Goal: Task Accomplishment & Management: Manage account settings

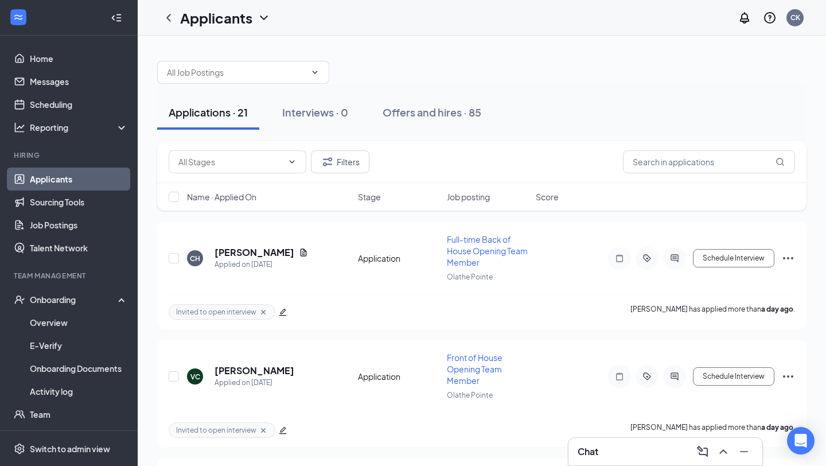
click at [637, 452] on div "Chat" at bounding box center [666, 451] width 176 height 18
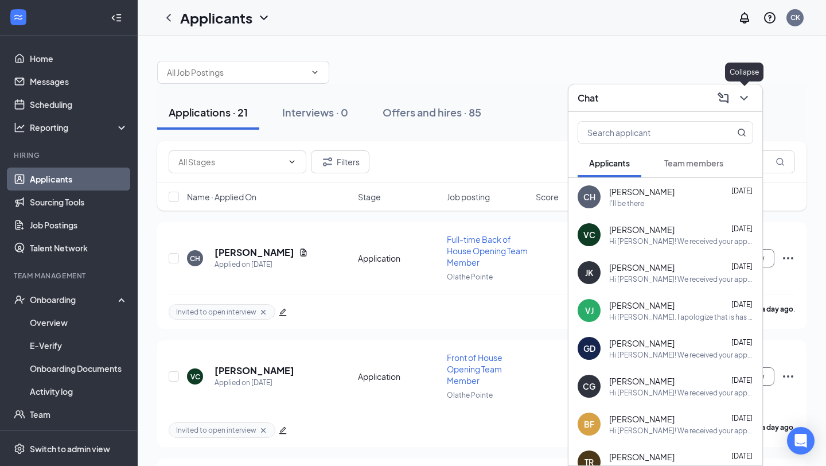
click at [749, 98] on icon "ChevronDown" at bounding box center [744, 98] width 14 height 14
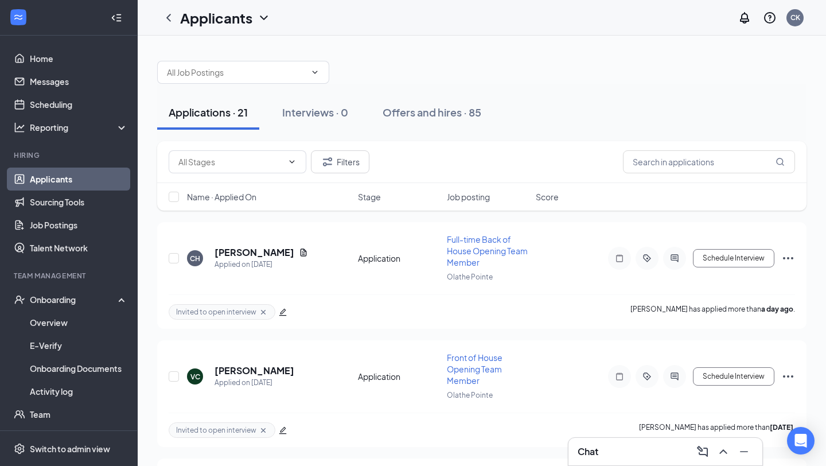
click at [98, 172] on link "Applicants" at bounding box center [79, 179] width 98 height 23
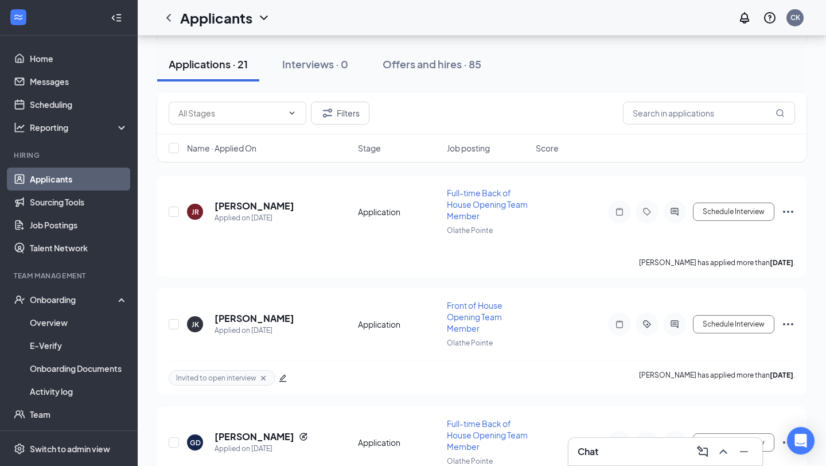
scroll to position [285, 0]
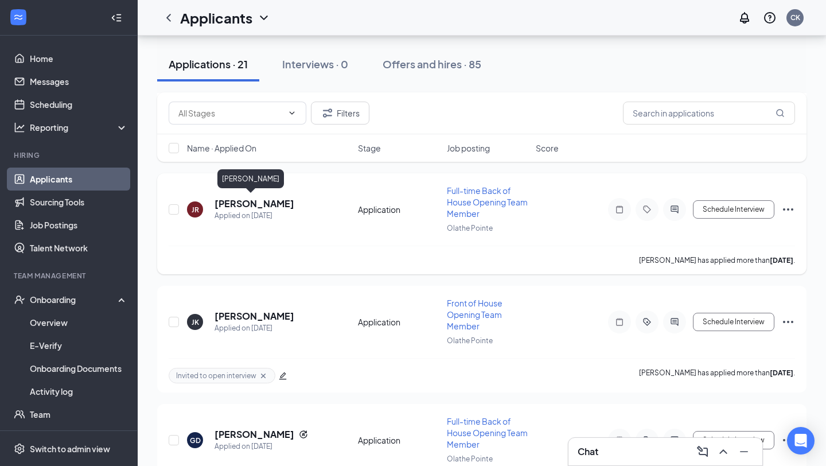
click at [258, 203] on h5 "[PERSON_NAME]" at bounding box center [255, 203] width 80 height 13
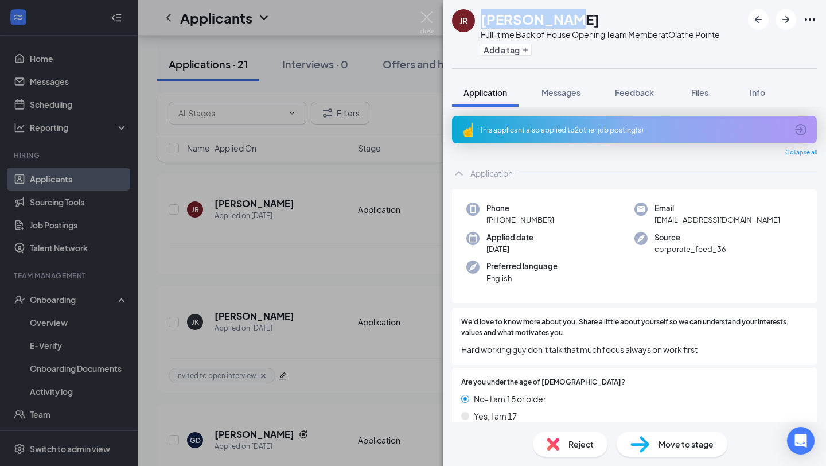
drag, startPoint x: 572, startPoint y: 25, endPoint x: 480, endPoint y: 21, distance: 91.9
click at [481, 21] on div "[PERSON_NAME]" at bounding box center [600, 19] width 239 height 20
copy h1 "[PERSON_NAME]"
click at [376, 264] on div "JR [PERSON_NAME] Full-time Back of House Opening Team Member at [GEOGRAPHIC_DAT…" at bounding box center [413, 233] width 826 height 466
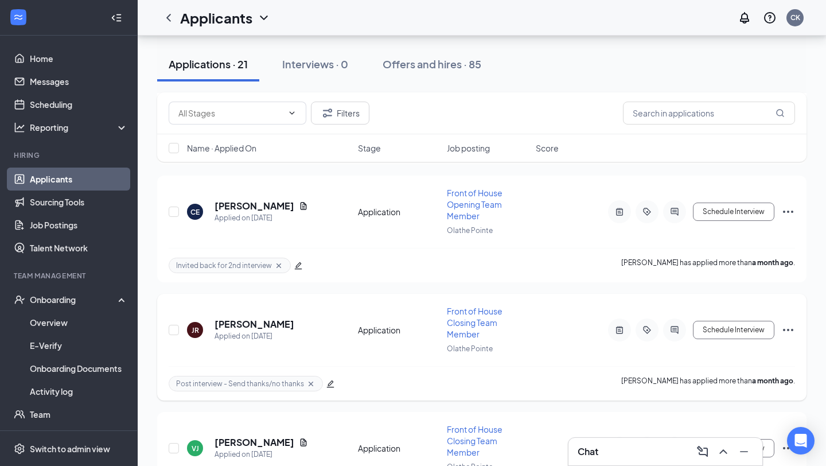
scroll to position [1931, 0]
click at [272, 318] on h5 "[PERSON_NAME]" at bounding box center [255, 324] width 80 height 13
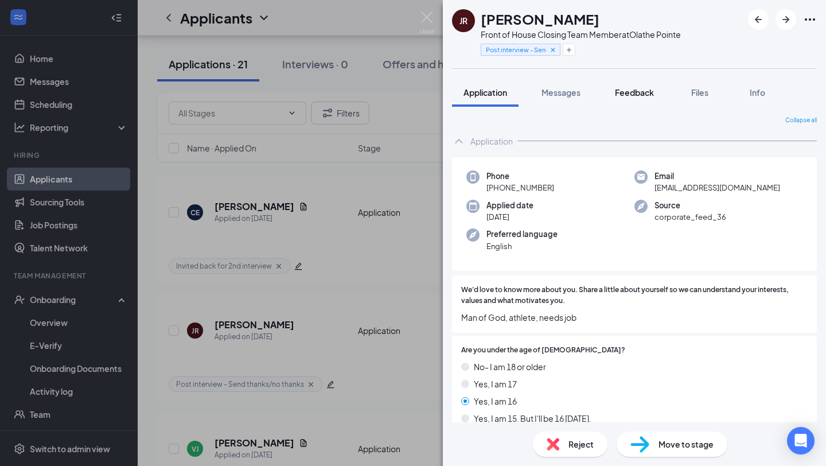
click at [634, 92] on span "Feedback" at bounding box center [634, 92] width 39 height 10
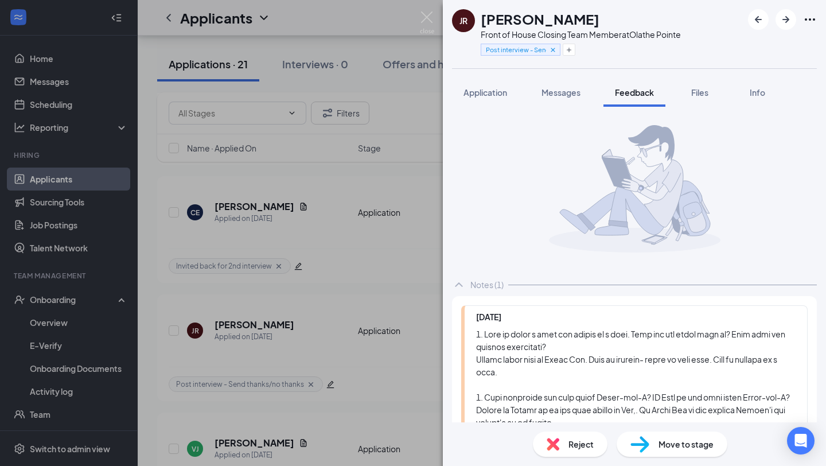
click at [569, 437] on div "Reject" at bounding box center [570, 443] width 75 height 25
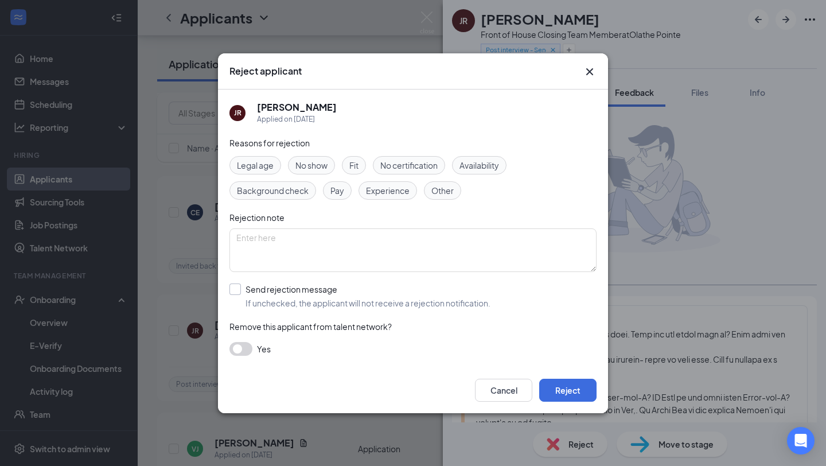
click at [314, 289] on input "Send rejection message If unchecked, the applicant will not receive a rejection…" at bounding box center [359, 295] width 261 height 25
checkbox input "true"
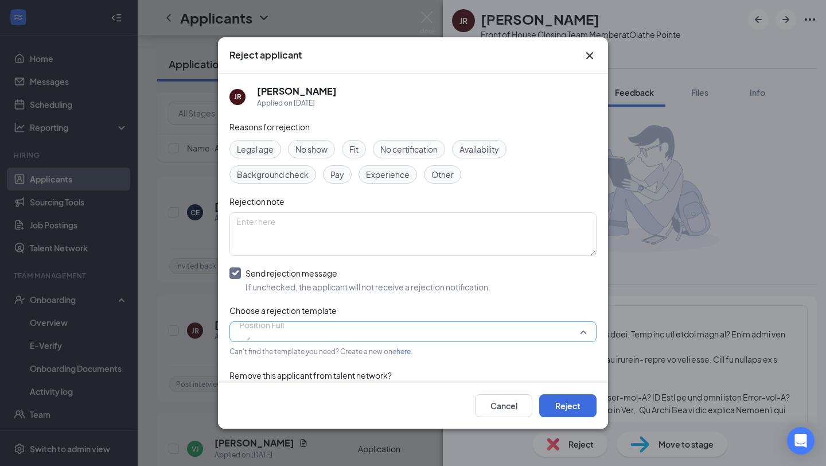
click at [284, 325] on span "Position Full" at bounding box center [261, 331] width 45 height 31
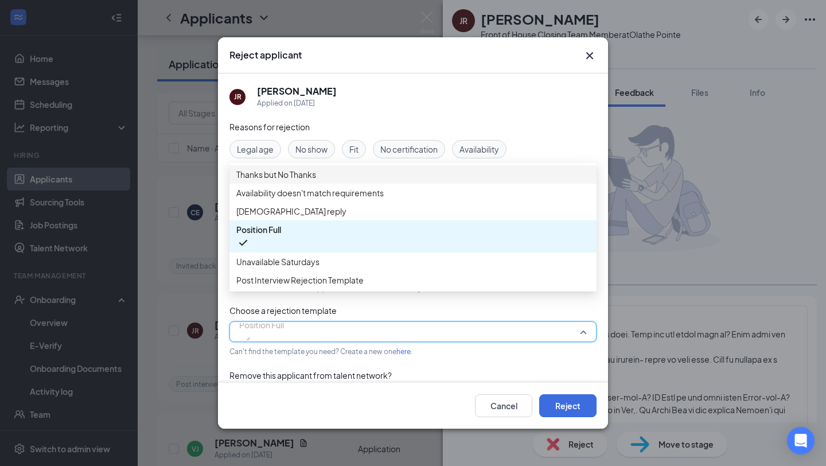
click at [351, 181] on span "Thanks but No Thanks" at bounding box center [412, 174] width 353 height 13
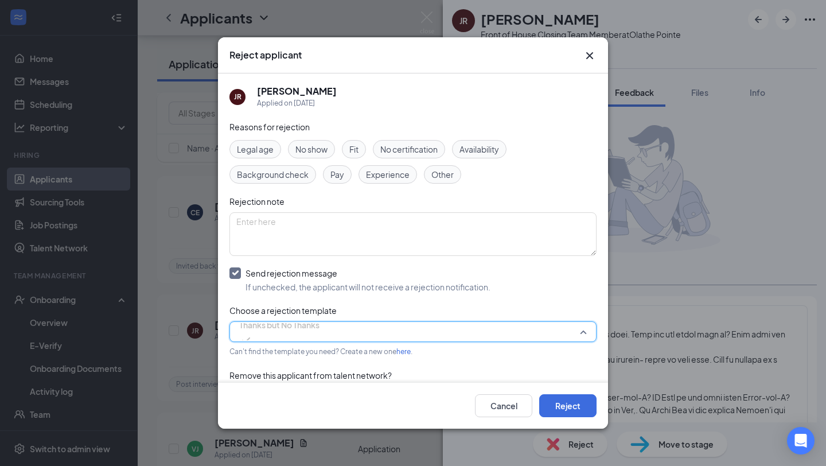
click at [320, 325] on span "Thanks but No Thanks" at bounding box center [279, 331] width 80 height 31
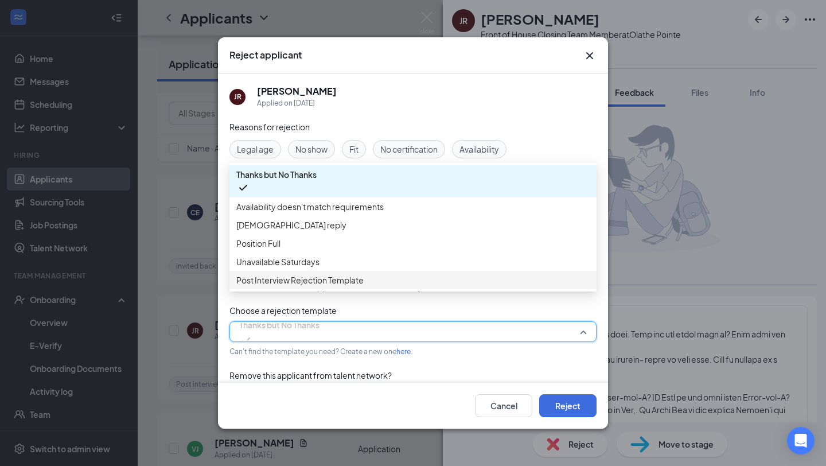
click at [438, 286] on span "Post Interview Rejection Template" at bounding box center [412, 280] width 353 height 13
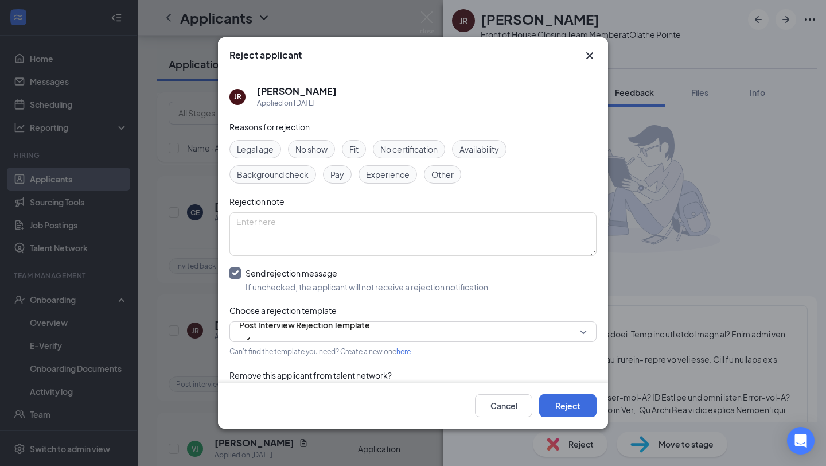
click at [560, 388] on div "Cancel Reject" at bounding box center [413, 406] width 390 height 46
click at [560, 407] on button "Reject" at bounding box center [567, 405] width 57 height 23
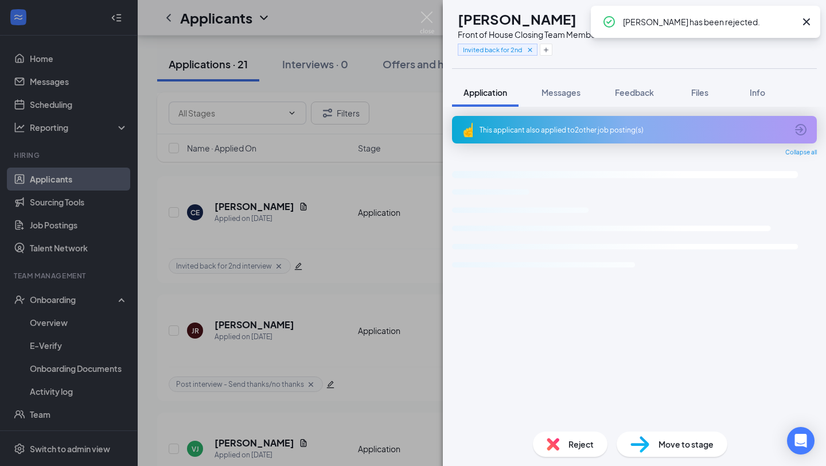
click at [343, 287] on div "[PERSON_NAME] Front of House Closing Team Member at [GEOGRAPHIC_DATA] Invited b…" at bounding box center [413, 233] width 826 height 466
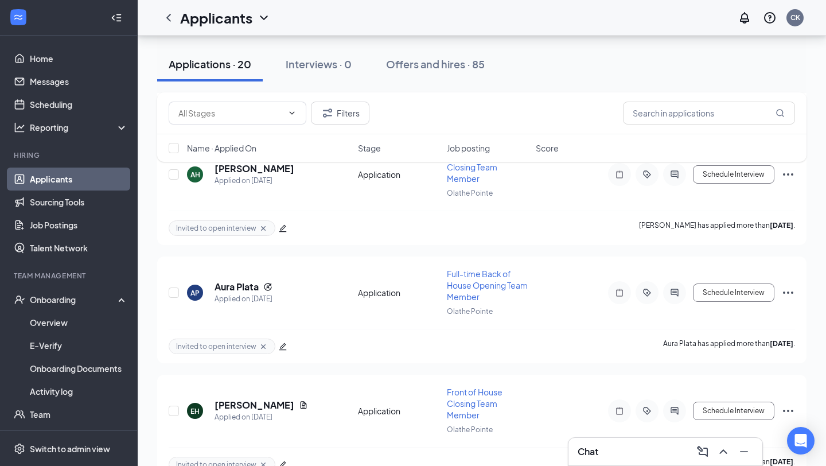
scroll to position [1494, 0]
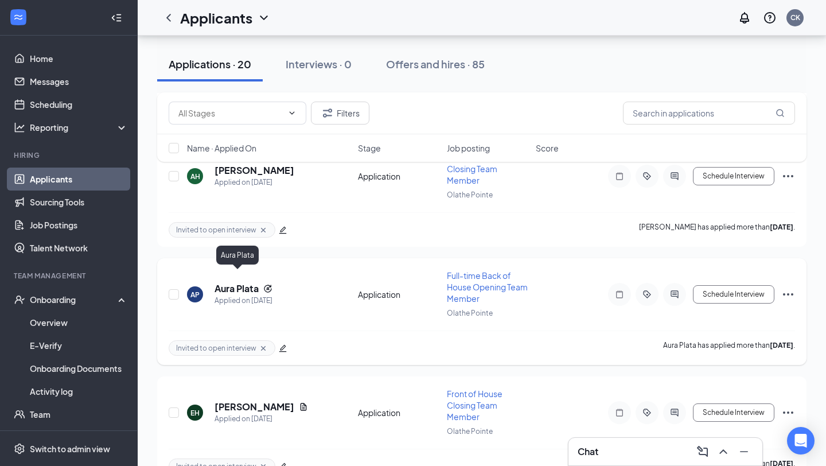
click at [248, 282] on h5 "Aura Plata" at bounding box center [237, 288] width 44 height 13
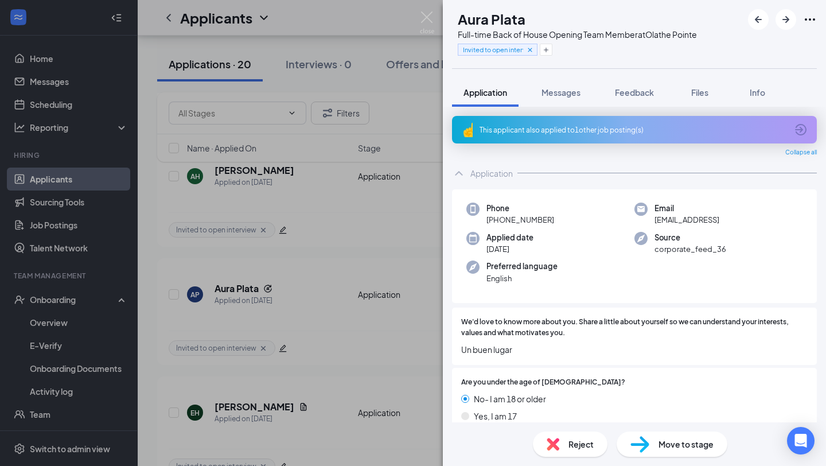
click at [574, 439] on span "Reject" at bounding box center [580, 444] width 25 height 13
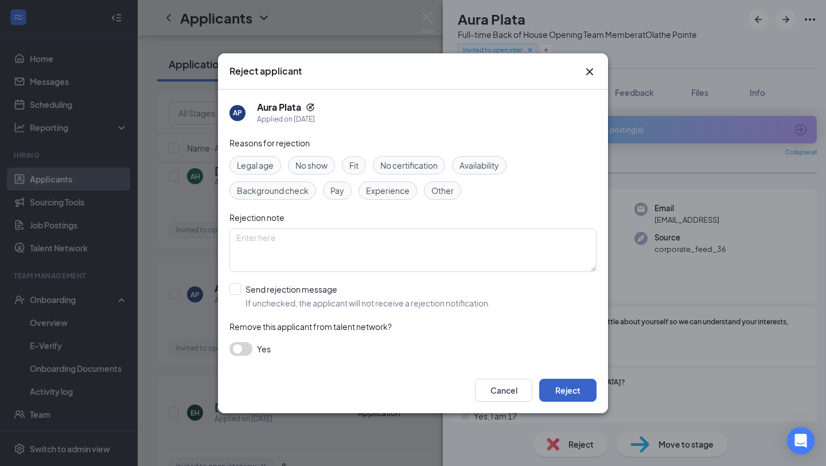
click at [557, 388] on button "Reject" at bounding box center [567, 390] width 57 height 23
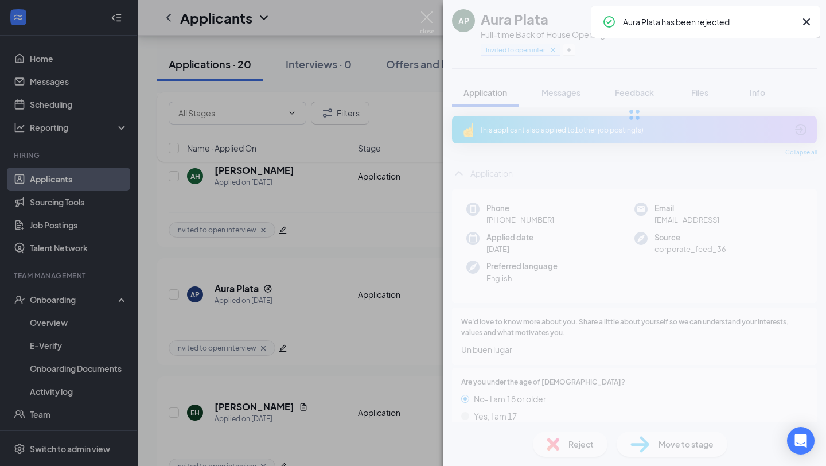
click at [348, 368] on div "AP Aura Plata Full-time Back of House Opening Team Member at [GEOGRAPHIC_DATA] …" at bounding box center [413, 233] width 826 height 466
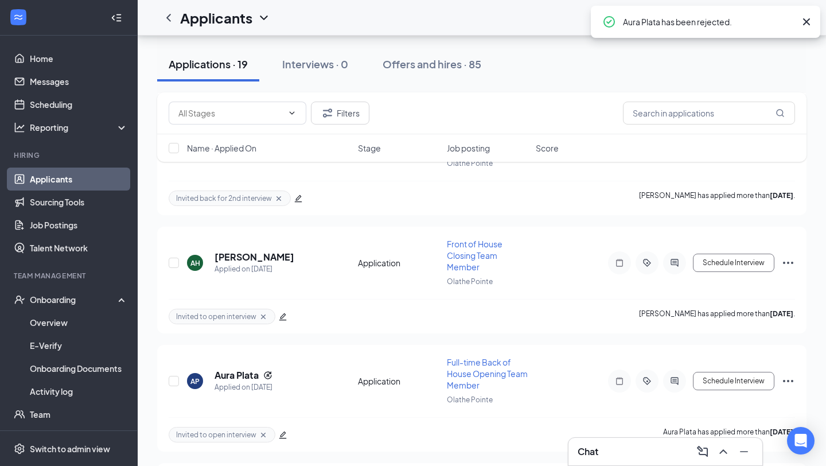
scroll to position [1389, 0]
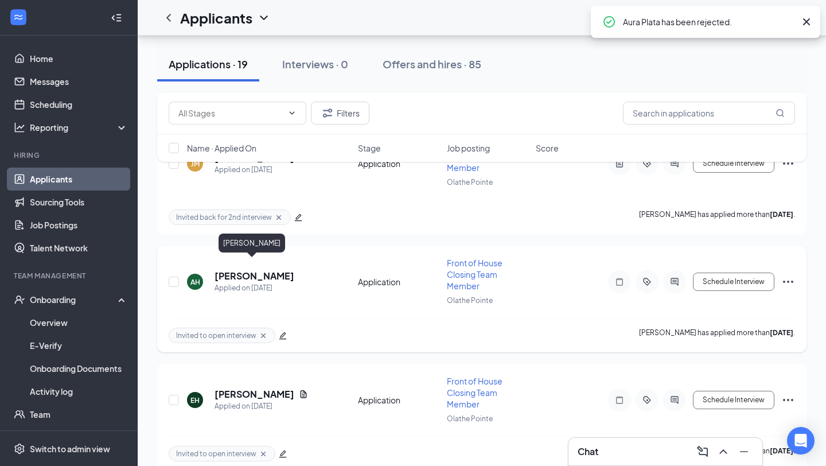
click at [248, 270] on h5 "[PERSON_NAME]" at bounding box center [255, 276] width 80 height 13
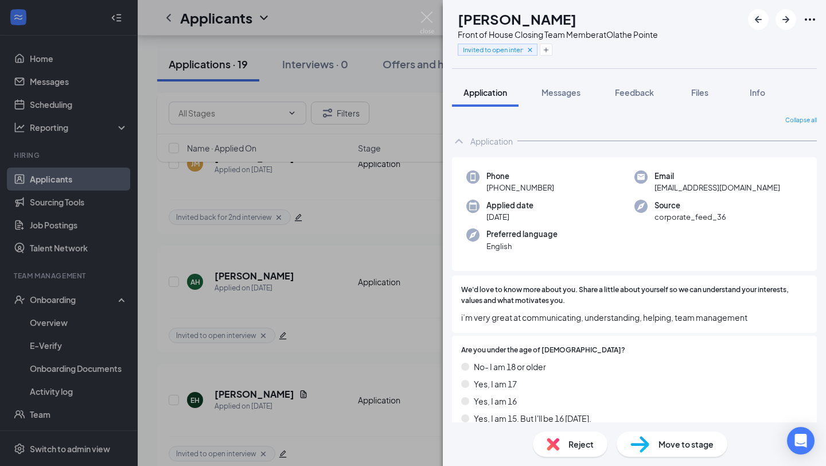
click at [582, 442] on span "Reject" at bounding box center [580, 444] width 25 height 13
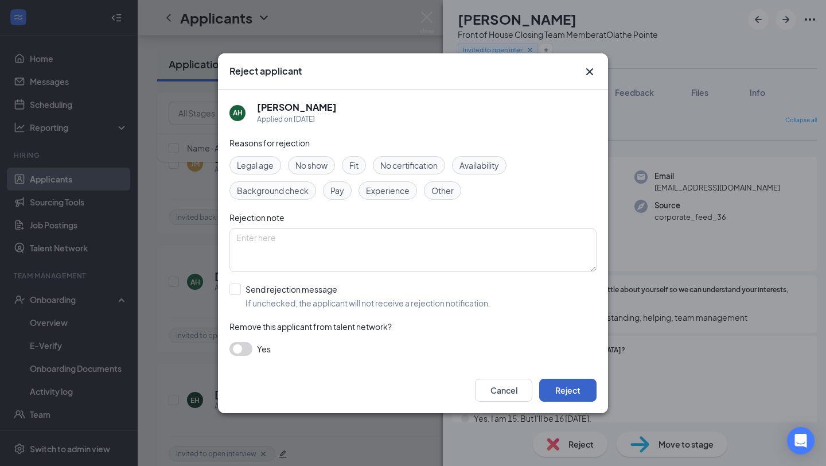
click at [559, 388] on button "Reject" at bounding box center [567, 390] width 57 height 23
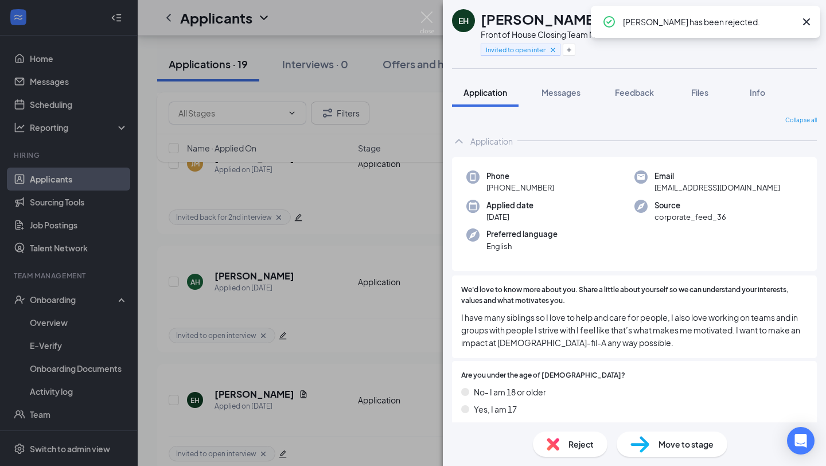
click at [349, 307] on div "[PERSON_NAME] Front of House Closing Team Member at [GEOGRAPHIC_DATA] Invited t…" at bounding box center [413, 233] width 826 height 466
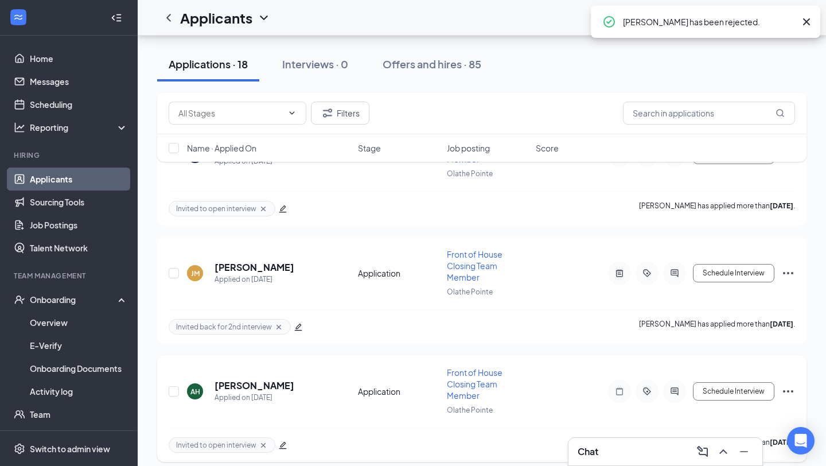
scroll to position [1268, 0]
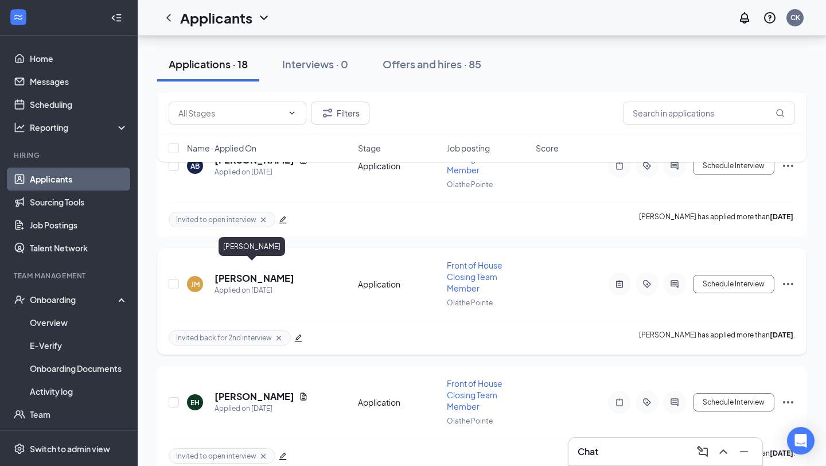
click at [262, 272] on h5 "[PERSON_NAME]" at bounding box center [255, 278] width 80 height 13
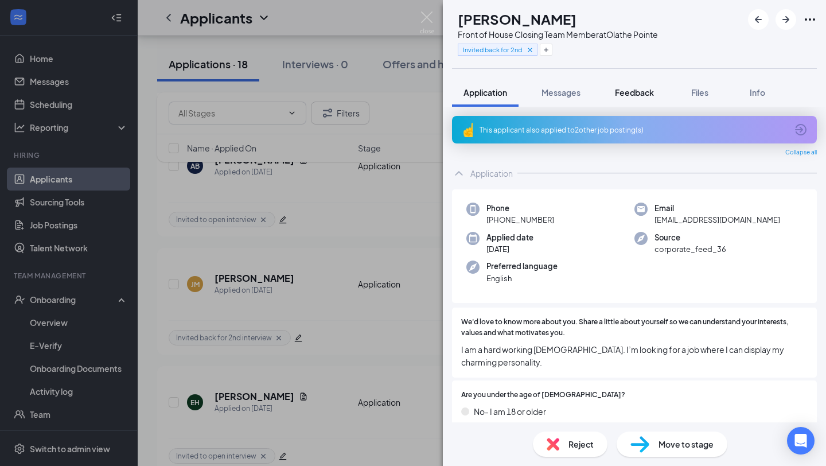
click at [641, 85] on button "Feedback" at bounding box center [634, 92] width 62 height 29
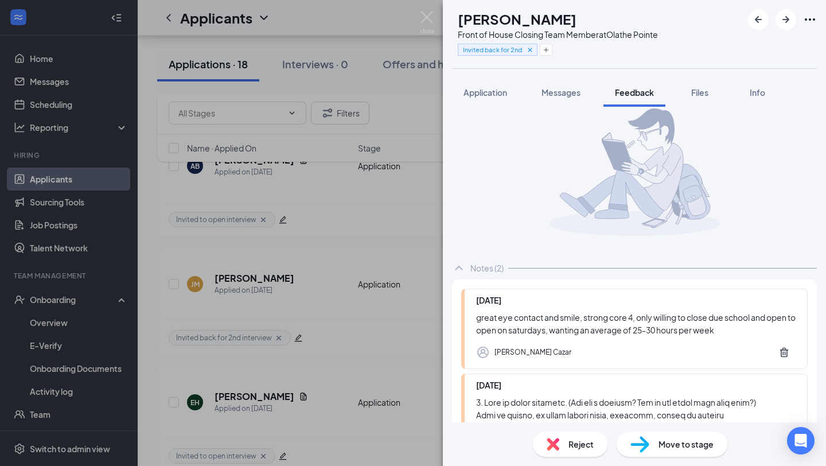
scroll to position [19, 0]
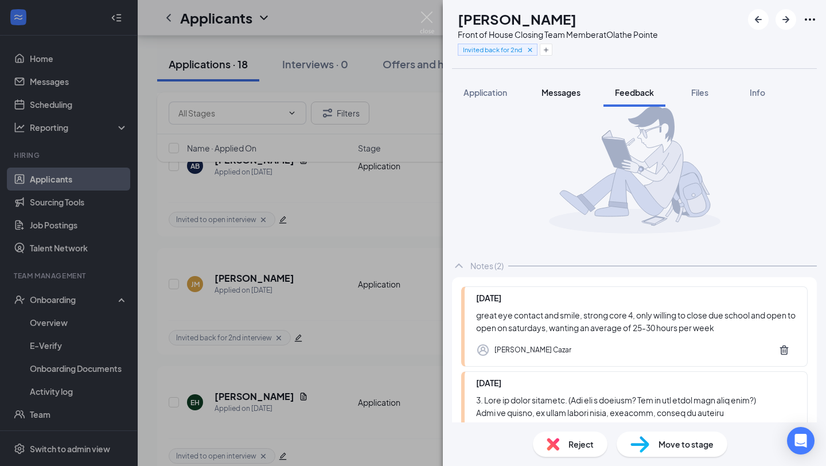
click at [564, 93] on span "Messages" at bounding box center [561, 92] width 39 height 10
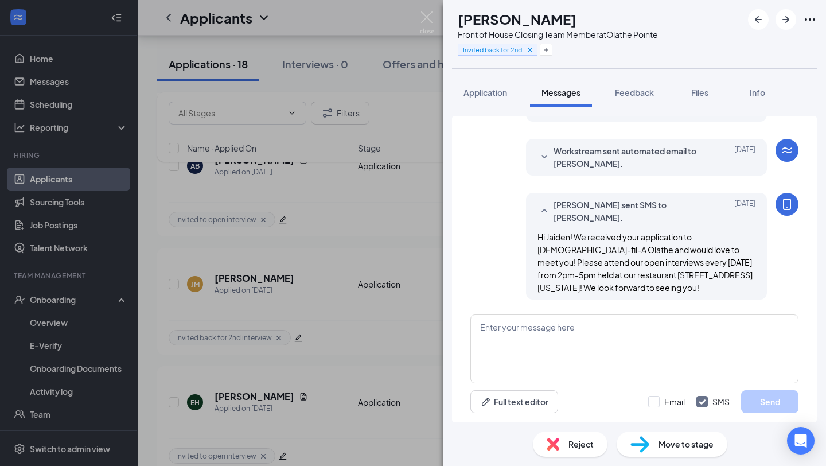
scroll to position [76, 0]
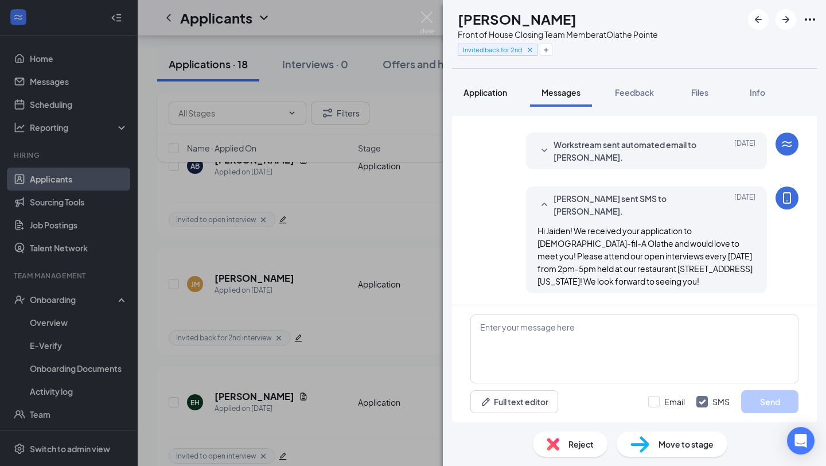
click at [498, 90] on span "Application" at bounding box center [486, 92] width 44 height 10
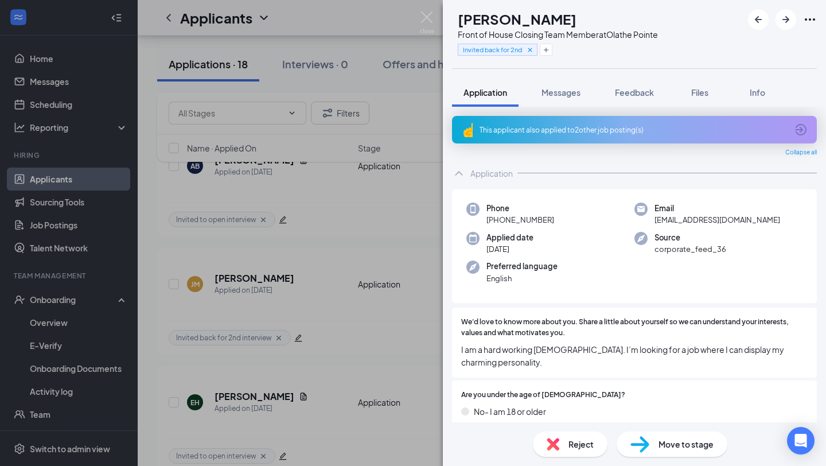
click at [591, 427] on div "Reject Move to stage" at bounding box center [634, 444] width 383 height 44
click at [591, 438] on span "Reject" at bounding box center [580, 444] width 25 height 13
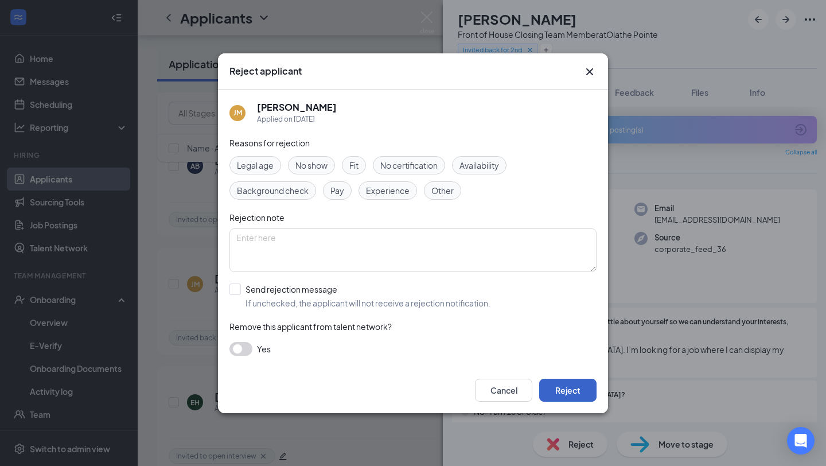
click at [570, 386] on button "Reject" at bounding box center [567, 390] width 57 height 23
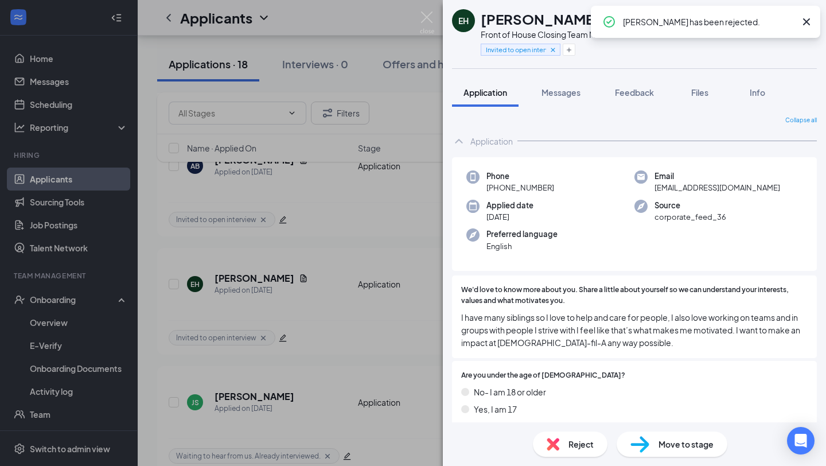
click at [385, 252] on div "[PERSON_NAME] Front of House Closing Team Member at [GEOGRAPHIC_DATA] Invited t…" at bounding box center [413, 233] width 826 height 466
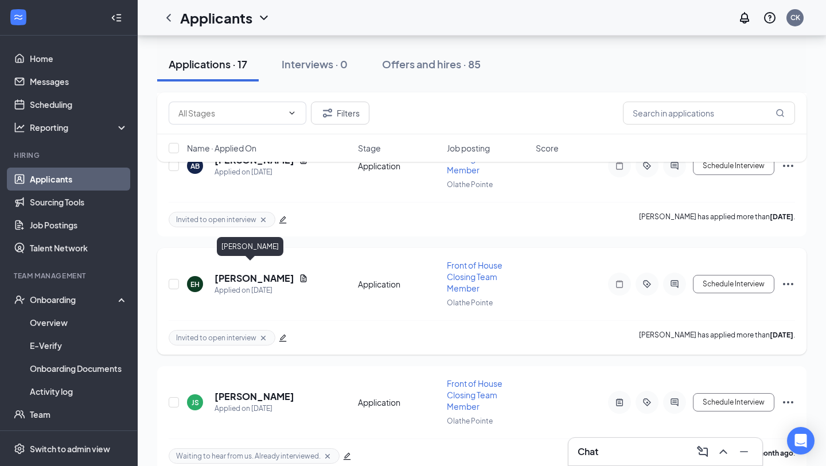
click at [246, 272] on h5 "[PERSON_NAME]" at bounding box center [255, 278] width 80 height 13
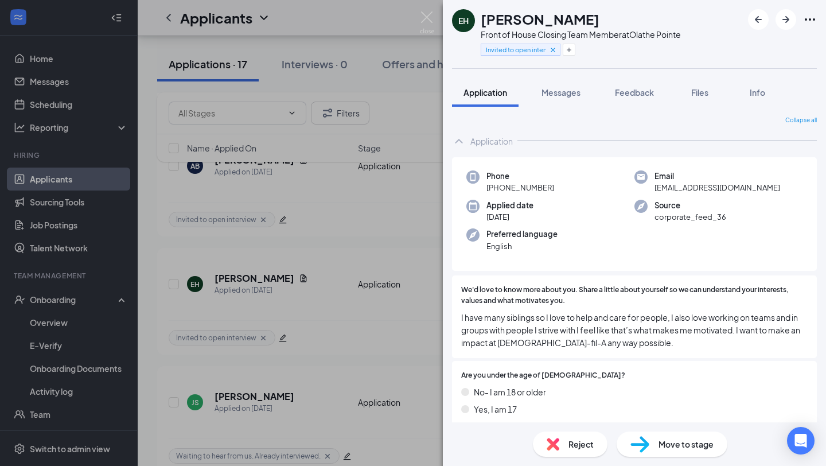
click at [568, 446] on span "Reject" at bounding box center [580, 444] width 25 height 13
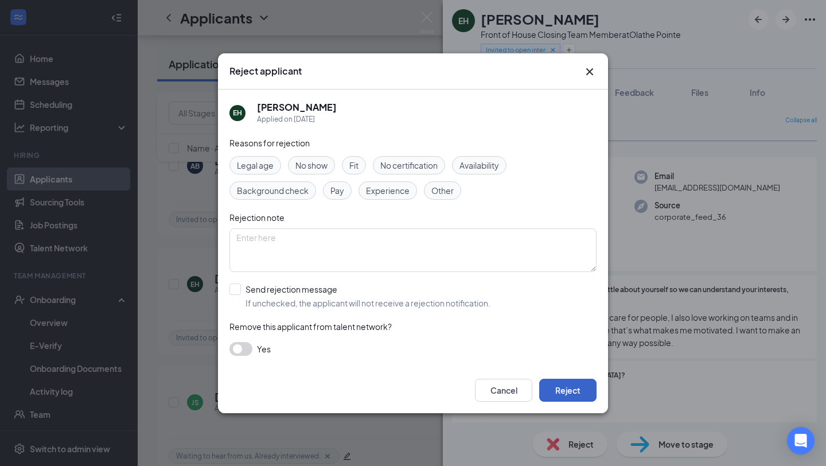
click at [566, 392] on button "Reject" at bounding box center [567, 390] width 57 height 23
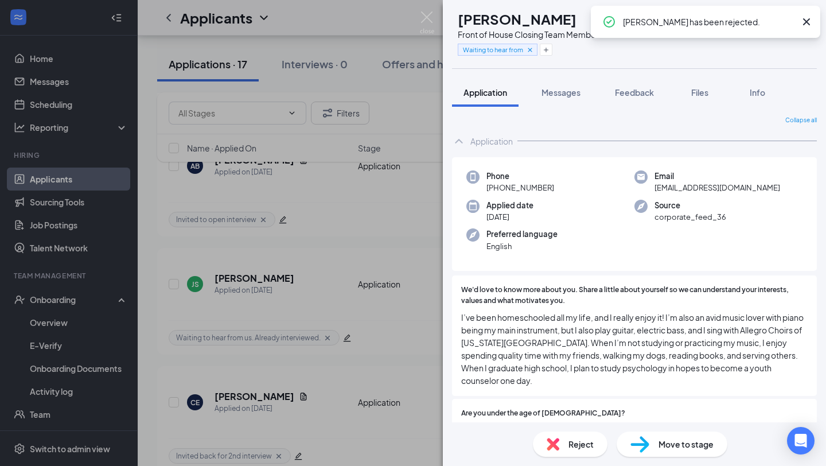
click at [362, 264] on div "JS [PERSON_NAME] Front of House Closing Team Member at [GEOGRAPHIC_DATA] Waitin…" at bounding box center [413, 233] width 826 height 466
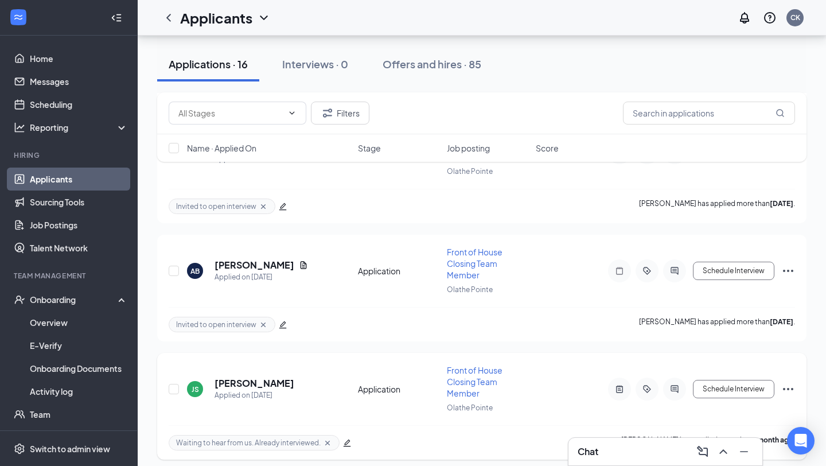
scroll to position [1159, 0]
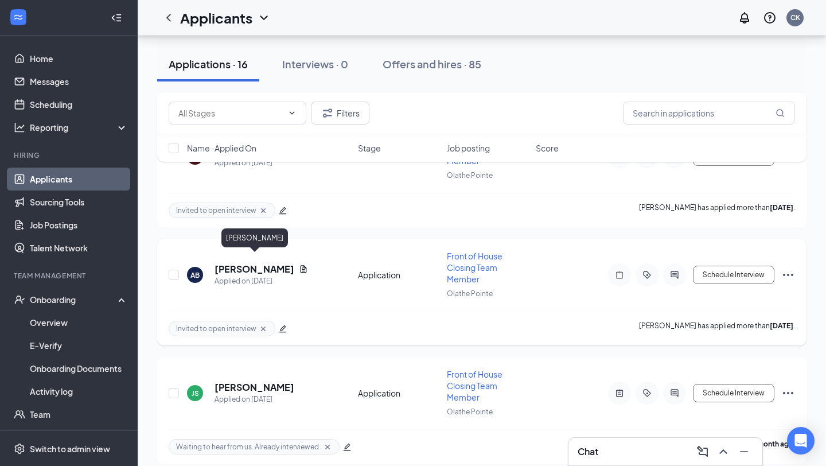
click at [263, 263] on h5 "[PERSON_NAME]" at bounding box center [255, 269] width 80 height 13
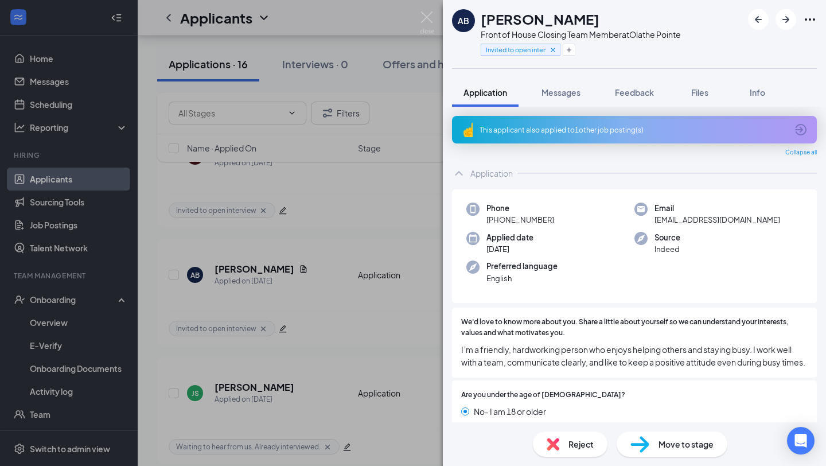
click at [588, 440] on span "Reject" at bounding box center [580, 444] width 25 height 13
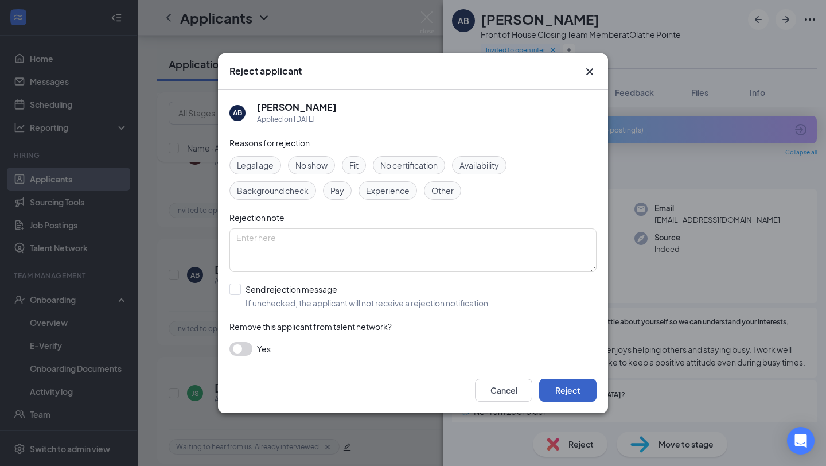
click at [583, 383] on button "Reject" at bounding box center [567, 390] width 57 height 23
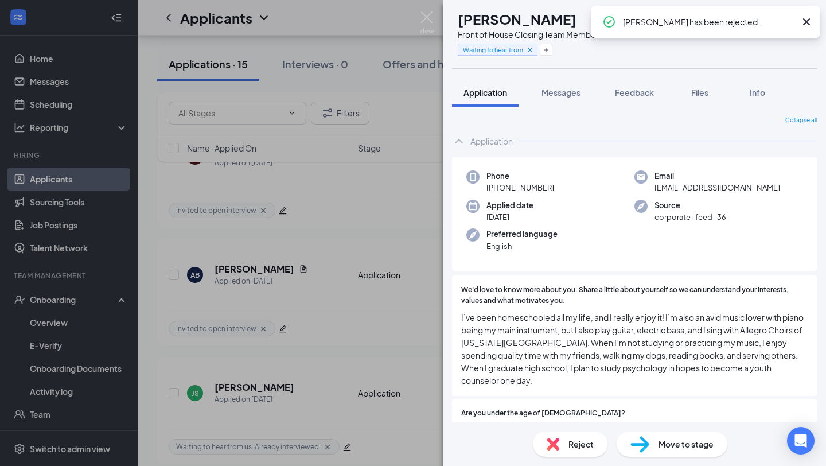
click at [354, 192] on div "JS [PERSON_NAME] Front of House Closing Team Member at [GEOGRAPHIC_DATA] Waitin…" at bounding box center [413, 233] width 826 height 466
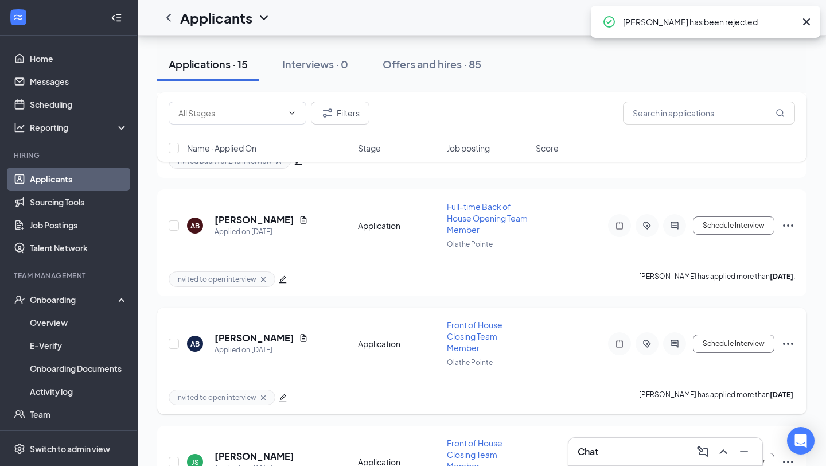
scroll to position [1090, 0]
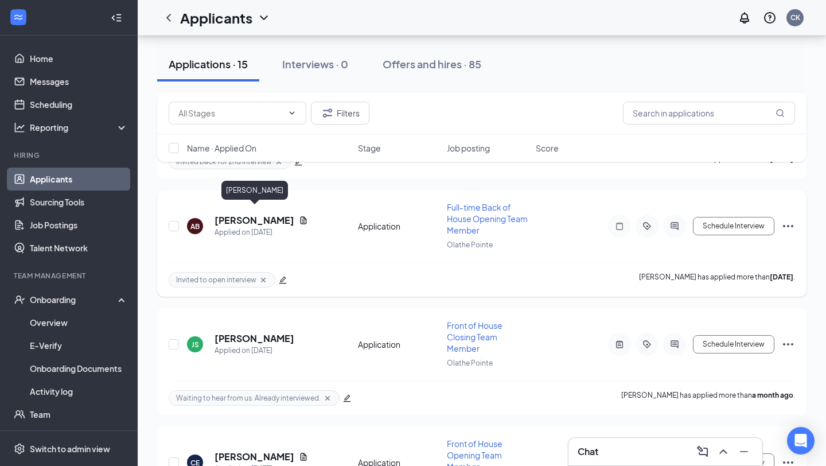
click at [282, 214] on h5 "[PERSON_NAME]" at bounding box center [255, 220] width 80 height 13
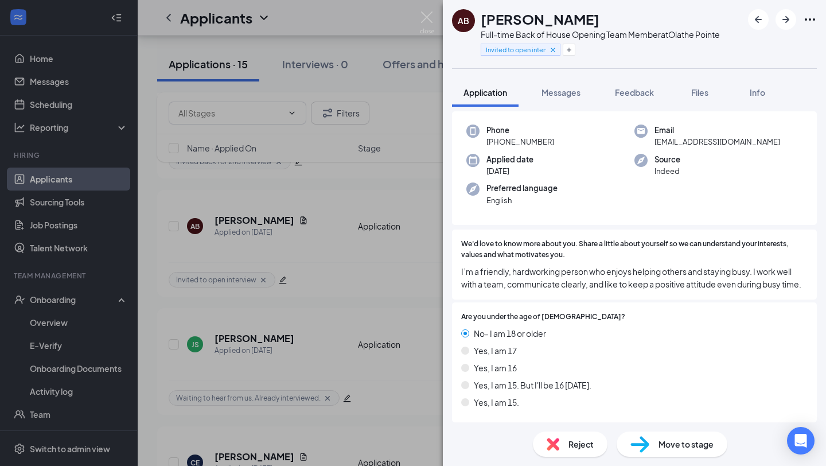
scroll to position [79, 0]
click at [387, 397] on div "AB [PERSON_NAME] Full-time Back of House Opening Team Member at [GEOGRAPHIC_DAT…" at bounding box center [413, 233] width 826 height 466
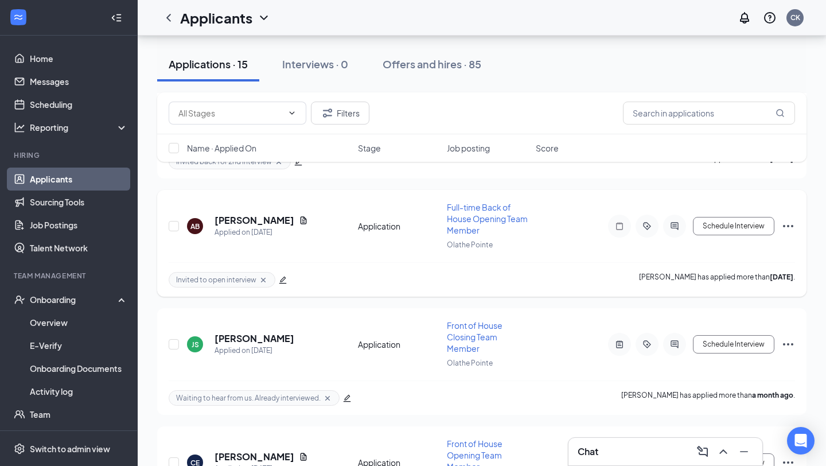
click at [246, 214] on h5 "[PERSON_NAME]" at bounding box center [255, 220] width 80 height 13
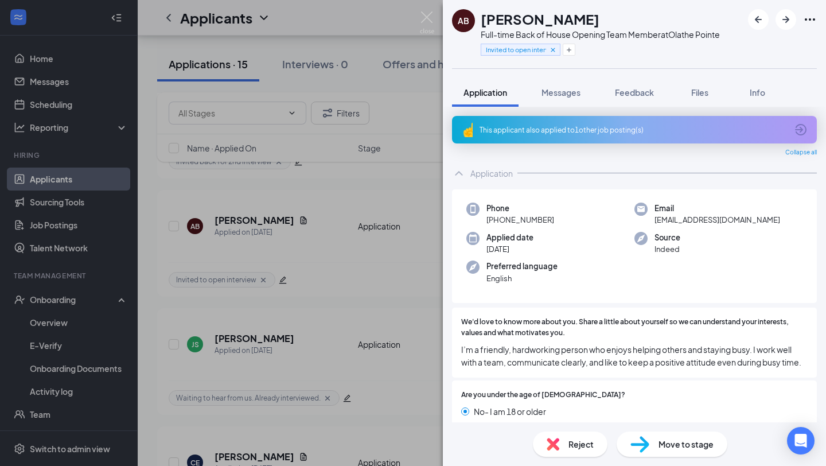
click at [582, 445] on span "Reject" at bounding box center [580, 444] width 25 height 13
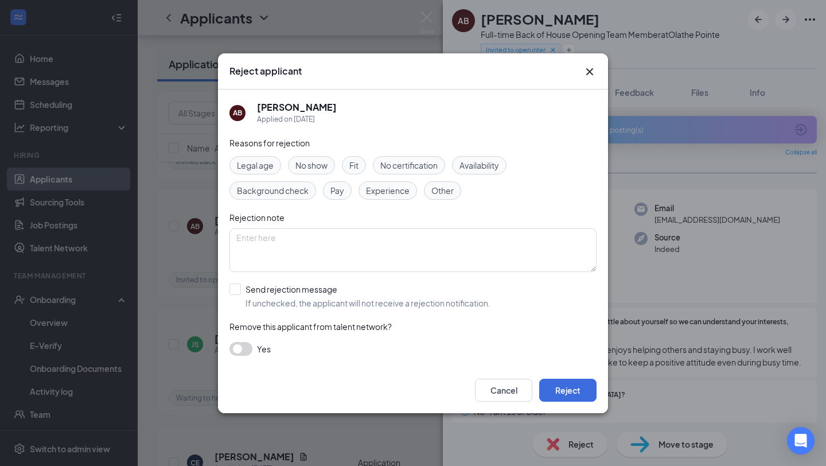
click at [583, 404] on div "Cancel Reject" at bounding box center [413, 390] width 390 height 46
click at [583, 397] on button "Reject" at bounding box center [567, 390] width 57 height 23
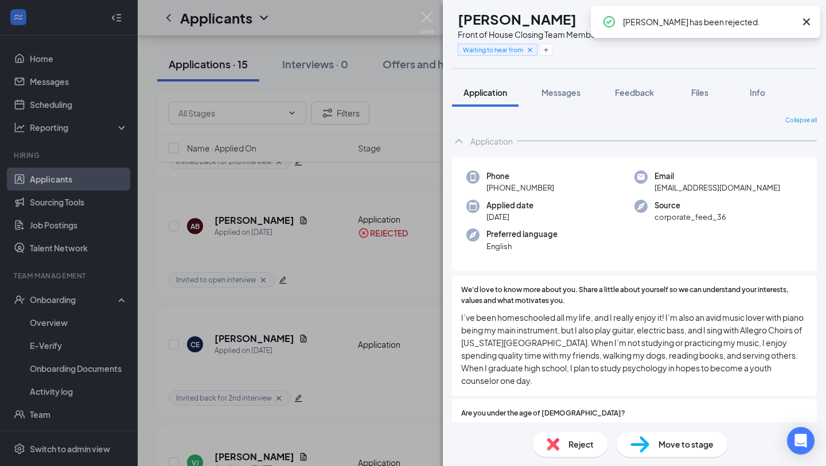
click at [349, 229] on div "JS [PERSON_NAME] Front of House Closing Team Member at [GEOGRAPHIC_DATA] Waitin…" at bounding box center [413, 233] width 826 height 466
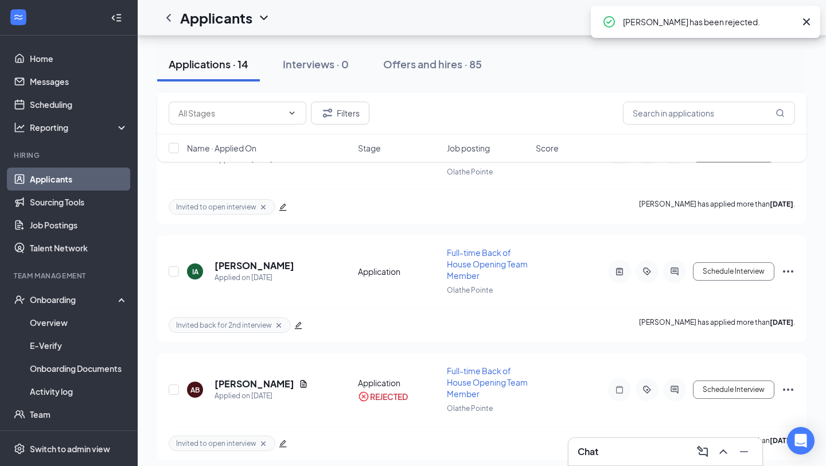
scroll to position [897, 0]
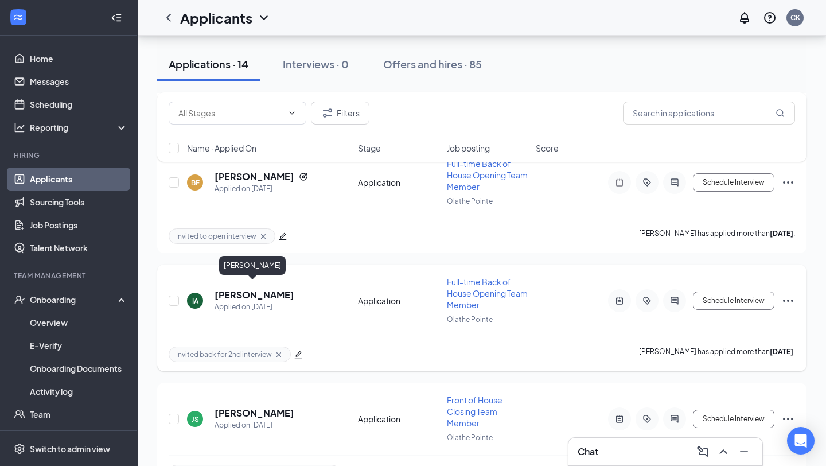
click at [262, 290] on h5 "[PERSON_NAME]" at bounding box center [255, 295] width 80 height 13
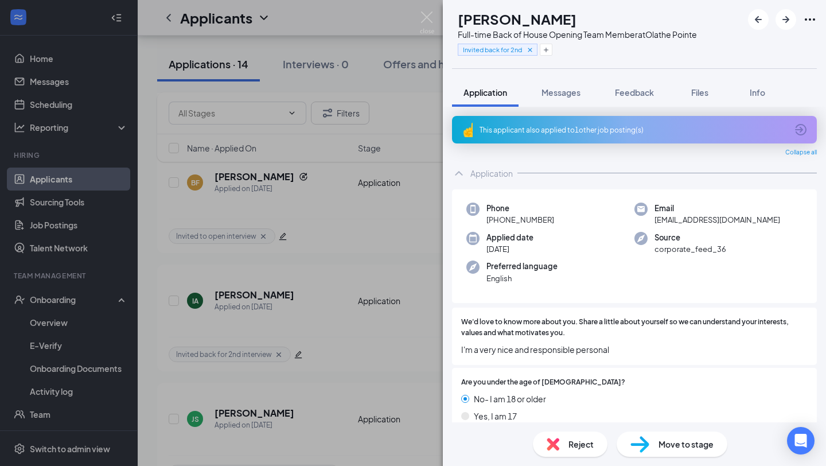
click at [563, 433] on div "Reject" at bounding box center [570, 443] width 75 height 25
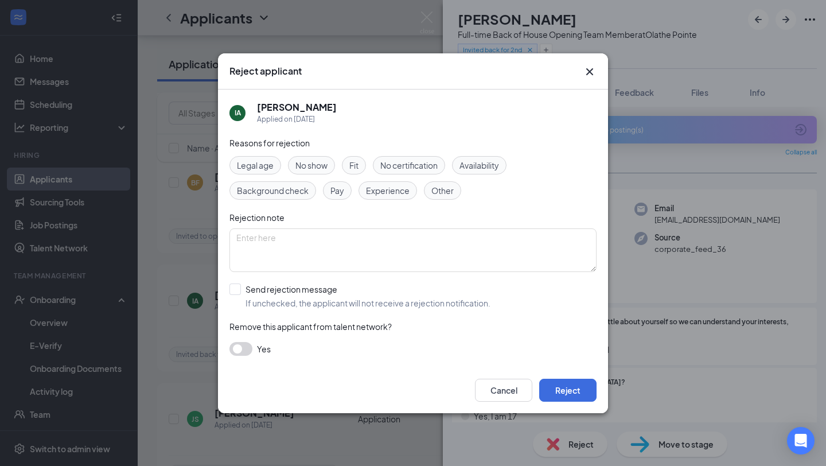
click at [568, 375] on div "Cancel Reject" at bounding box center [413, 390] width 390 height 46
click at [568, 392] on button "Reject" at bounding box center [567, 390] width 57 height 23
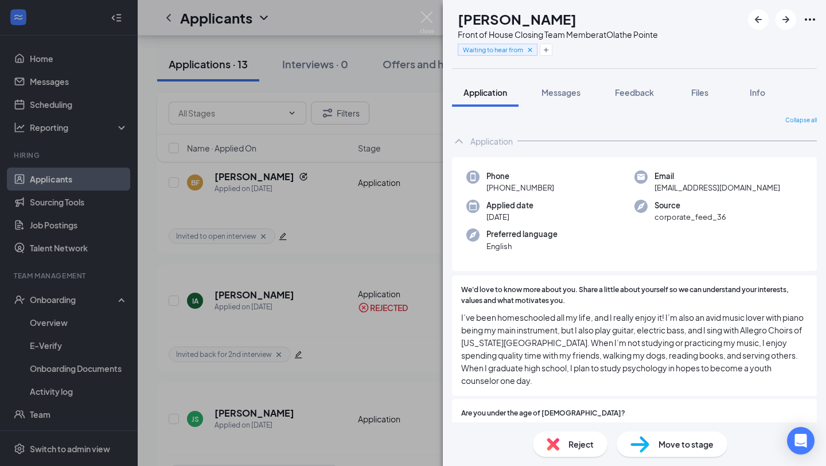
click at [384, 197] on div "JS [PERSON_NAME] Front of House Closing Team Member at [GEOGRAPHIC_DATA] Waitin…" at bounding box center [413, 233] width 826 height 466
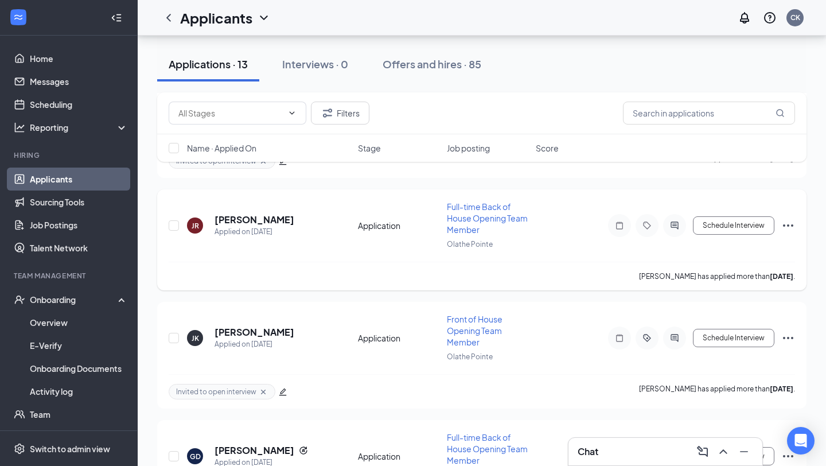
scroll to position [275, 0]
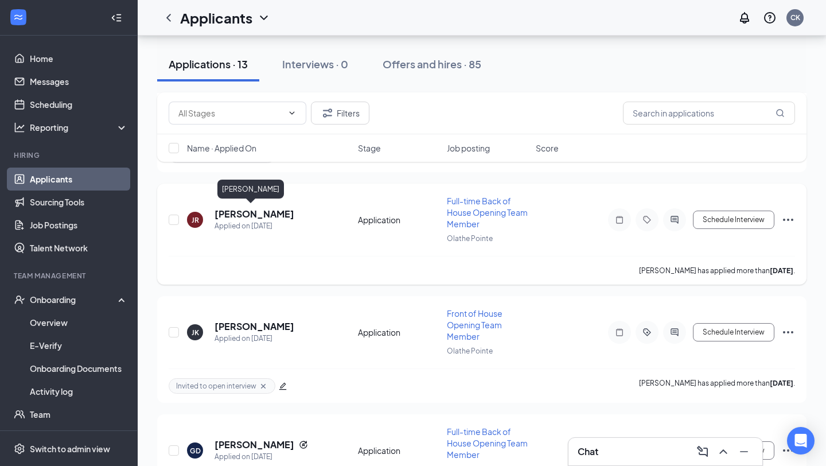
click at [258, 213] on h5 "[PERSON_NAME]" at bounding box center [255, 214] width 80 height 13
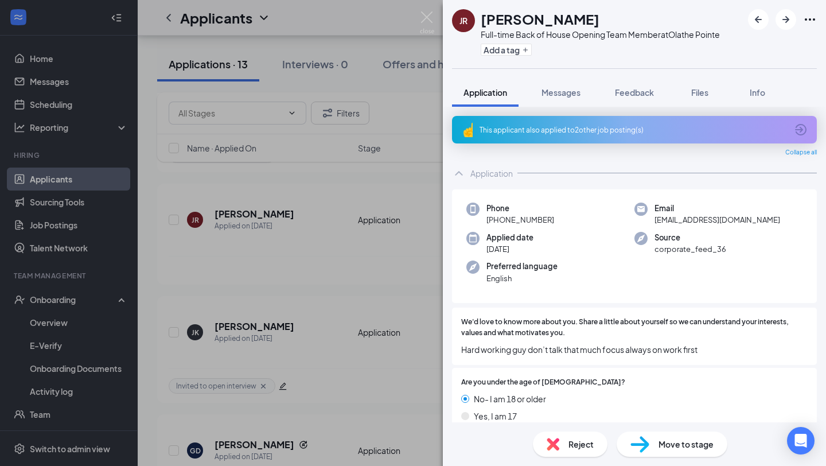
click at [593, 456] on div "Reject" at bounding box center [570, 443] width 75 height 25
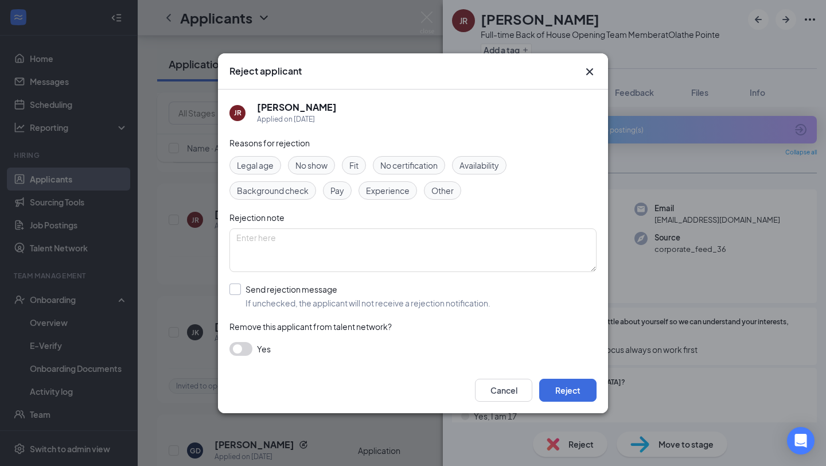
click at [337, 286] on input "Send rejection message If unchecked, the applicant will not receive a rejection…" at bounding box center [359, 295] width 261 height 25
checkbox input "true"
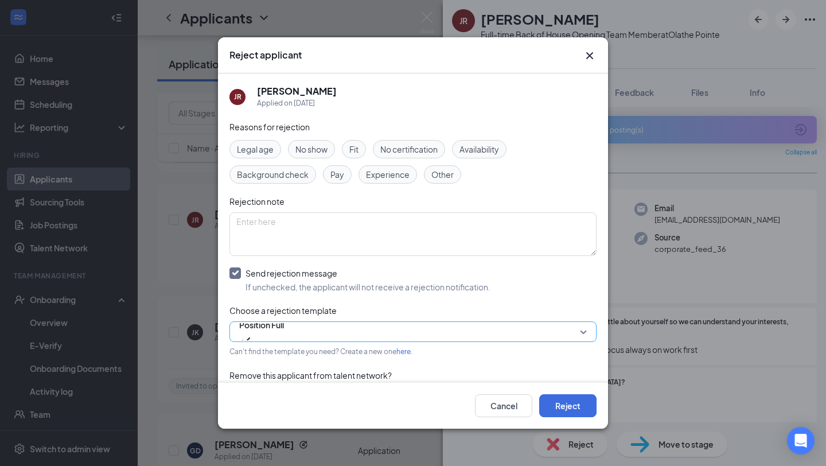
click at [284, 336] on span "Position Full" at bounding box center [261, 331] width 45 height 31
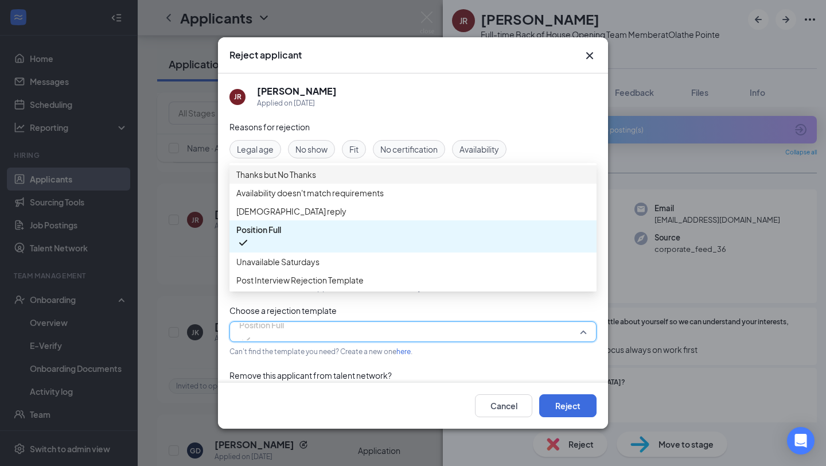
click at [344, 181] on span "Thanks but No Thanks" at bounding box center [412, 174] width 353 height 13
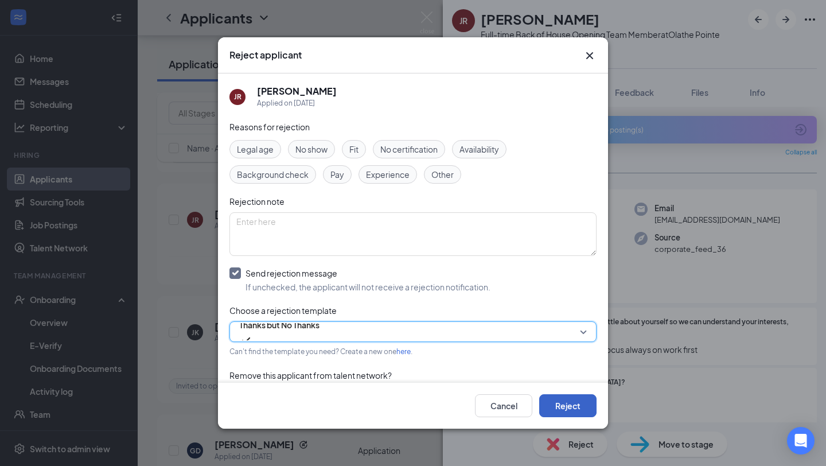
click at [578, 408] on button "Reject" at bounding box center [567, 405] width 57 height 23
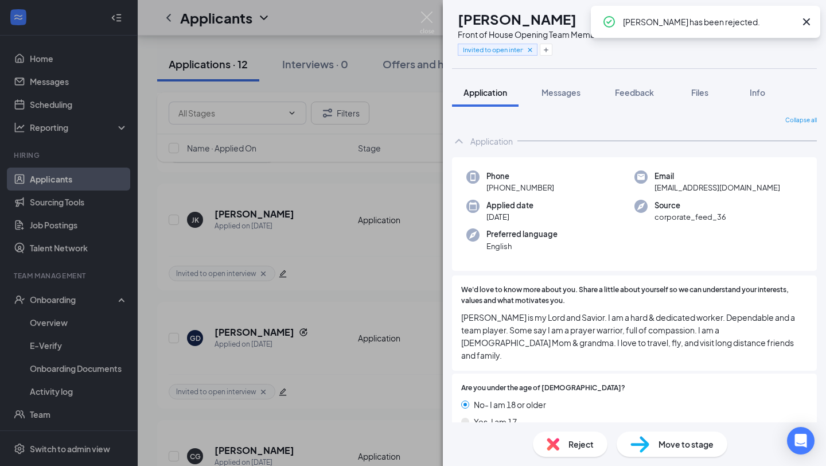
click at [357, 279] on div "[PERSON_NAME] [PERSON_NAME] Front of House Opening Team Member at [GEOGRAPHIC_D…" at bounding box center [413, 233] width 826 height 466
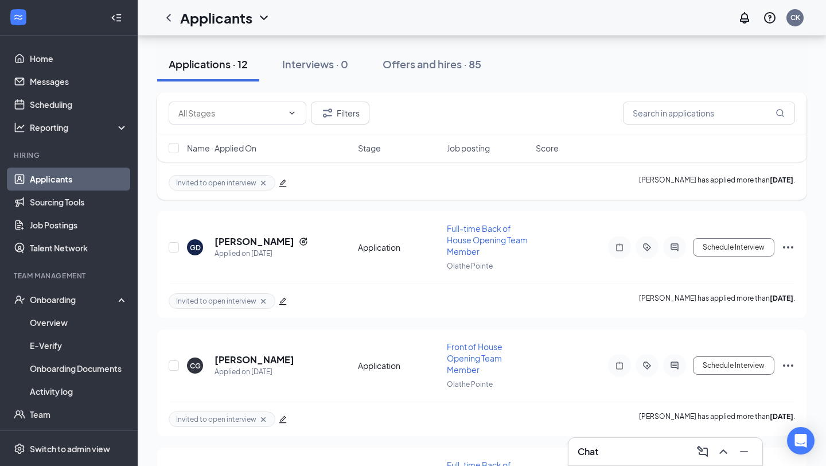
scroll to position [367, 0]
